Goal: Information Seeking & Learning: Get advice/opinions

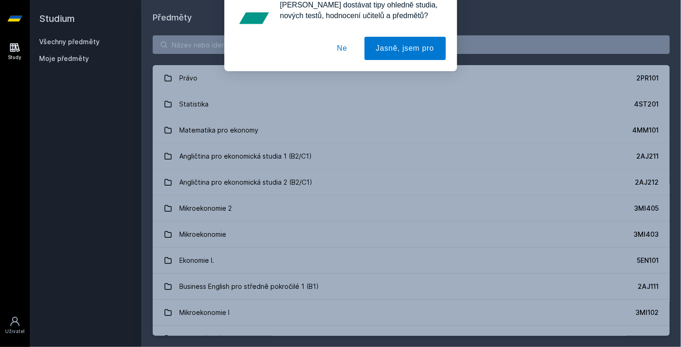
click at [181, 45] on div "[PERSON_NAME] dostávat tipy ohledně studia, nových testů, hodnocení učitelů a p…" at bounding box center [340, 41] width 681 height 83
click at [349, 56] on button "Ne" at bounding box center [342, 59] width 34 height 23
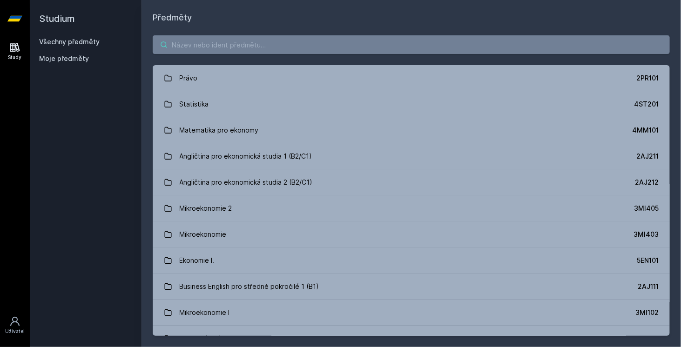
click at [282, 37] on input "search" at bounding box center [411, 44] width 517 height 19
click at [245, 47] on input "search" at bounding box center [411, 44] width 517 height 19
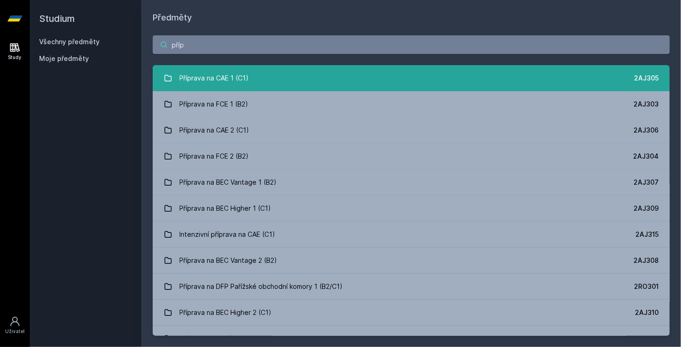
type input "příp"
click at [244, 81] on div "Příprava na CAE 1 (C1)" at bounding box center [214, 78] width 69 height 19
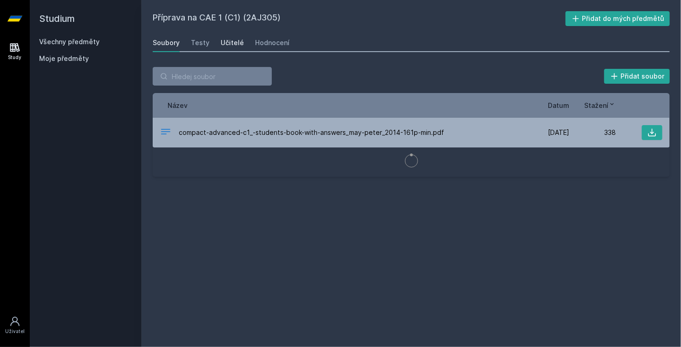
click at [228, 43] on div "Učitelé" at bounding box center [232, 42] width 23 height 9
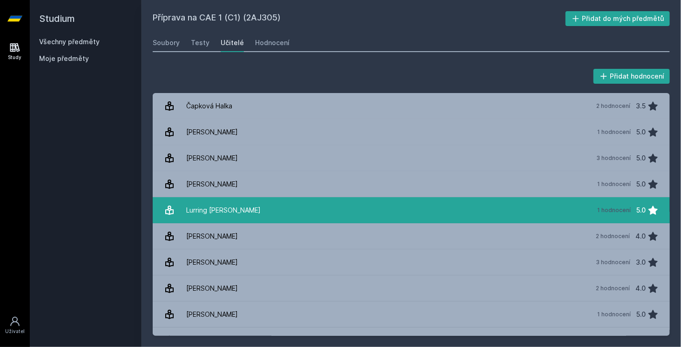
scroll to position [17, 0]
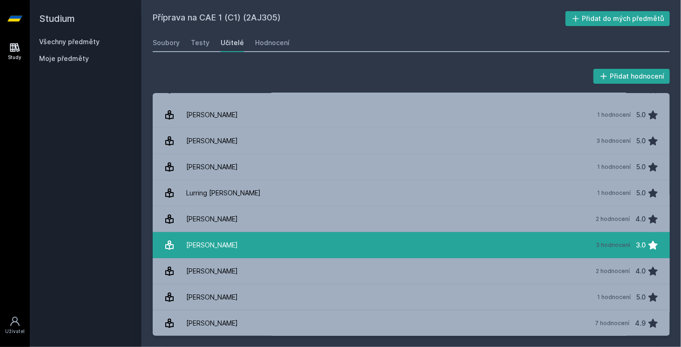
click at [376, 248] on link "[PERSON_NAME] 3 hodnocení 3.0" at bounding box center [411, 245] width 517 height 26
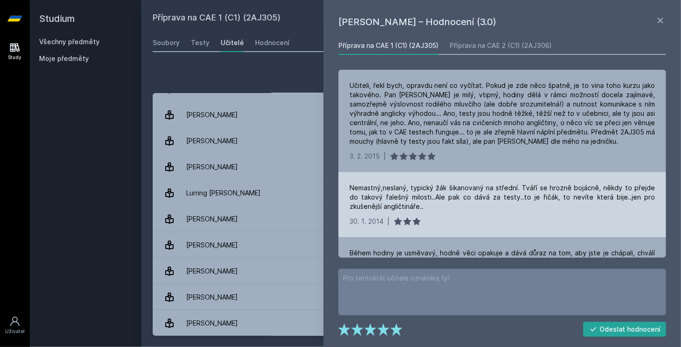
scroll to position [53, 0]
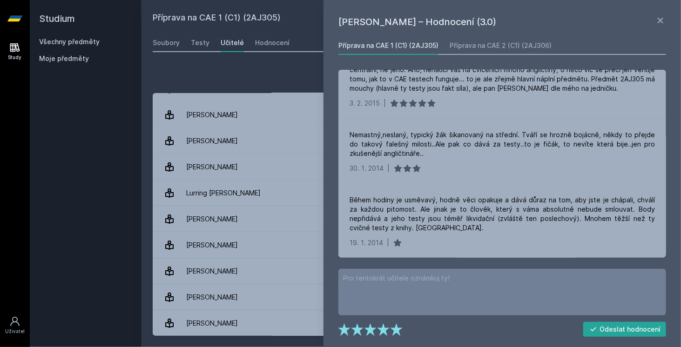
click at [668, 26] on div "[PERSON_NAME] – Hodnocení (3.0) Příprava na CAE 1 (C1) (2AJ305) Příprava na CAE…" at bounding box center [503, 173] width 358 height 347
click at [663, 22] on icon at bounding box center [660, 20] width 11 height 11
